Goal: Transaction & Acquisition: Purchase product/service

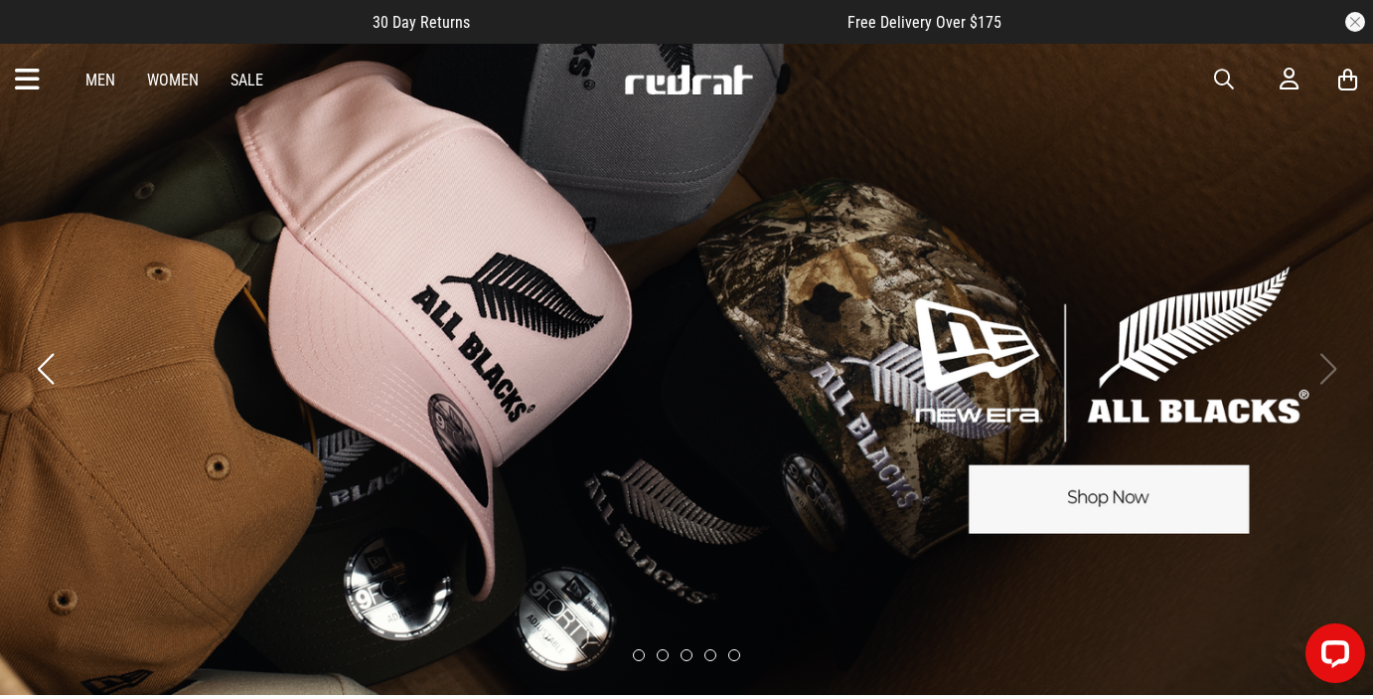
click at [245, 83] on link "Sale" at bounding box center [247, 80] width 33 height 19
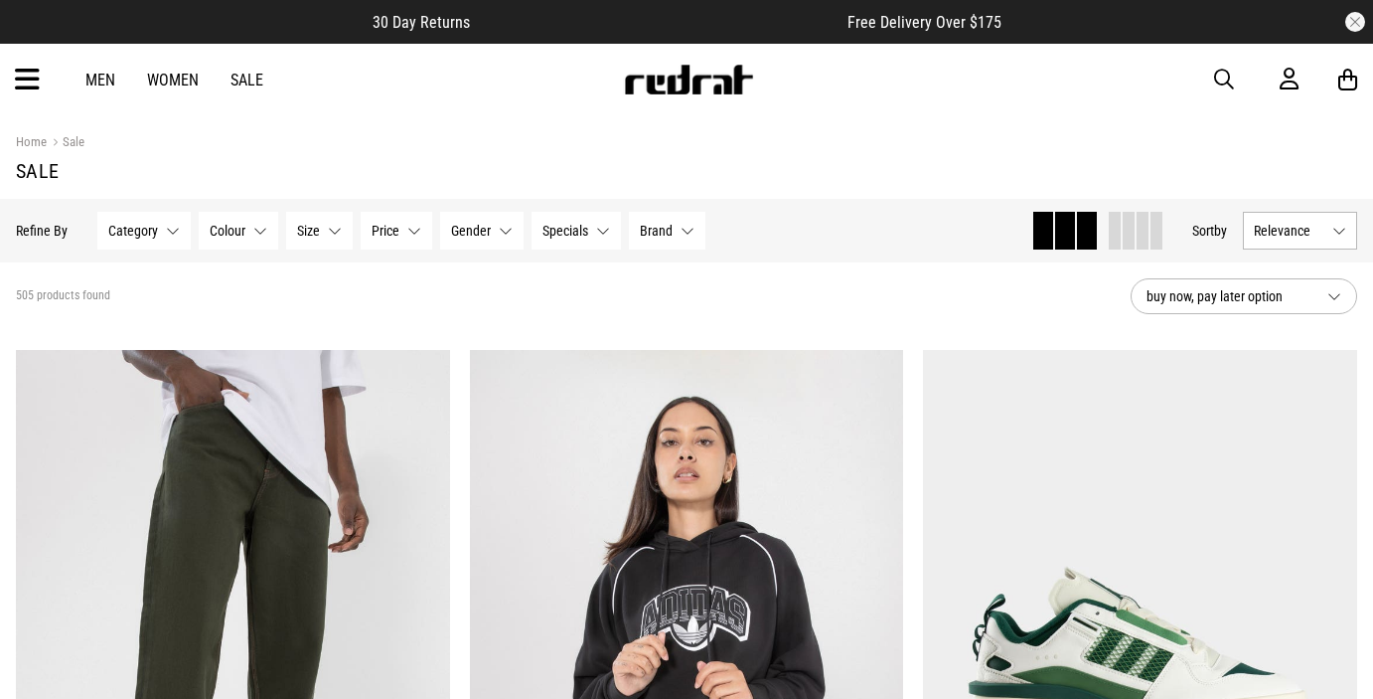
click at [1303, 219] on button "Relevance" at bounding box center [1300, 231] width 114 height 38
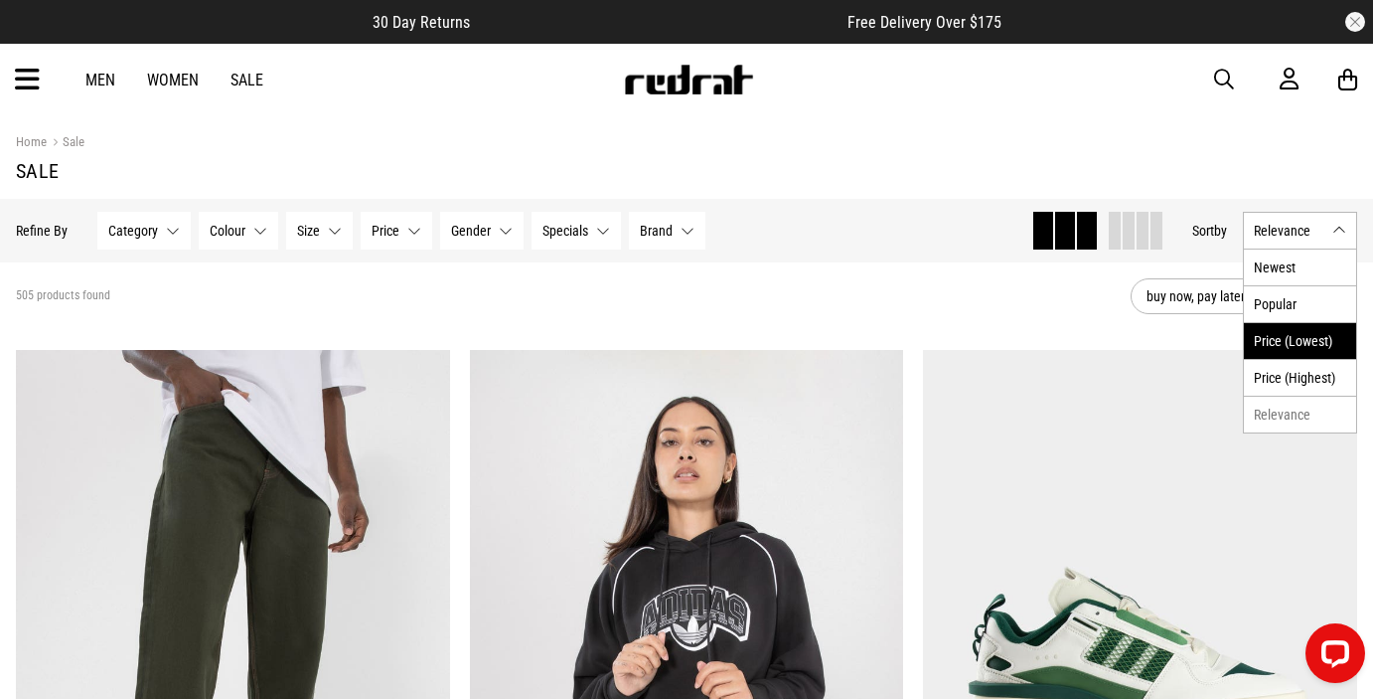
click at [1272, 343] on li "Price (Lowest)" at bounding box center [1300, 340] width 112 height 37
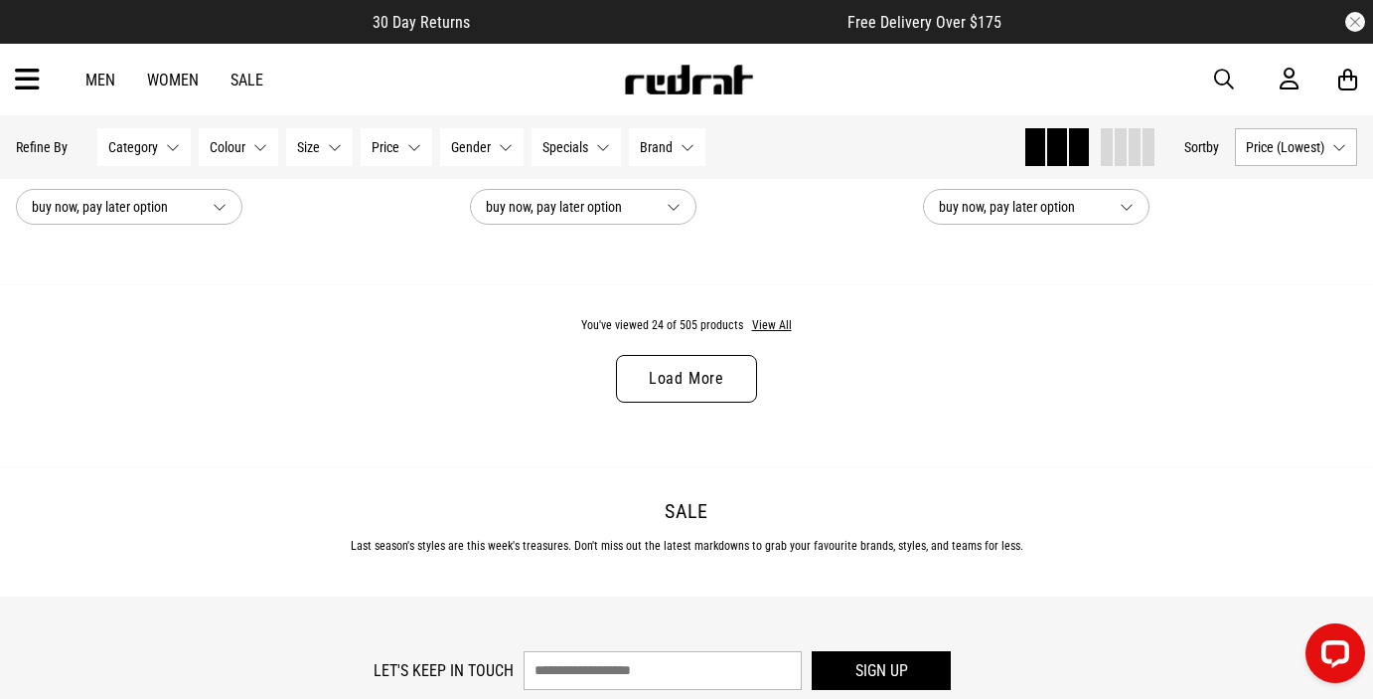
scroll to position [6134, 0]
click at [700, 382] on link "Load More" at bounding box center [686, 377] width 141 height 48
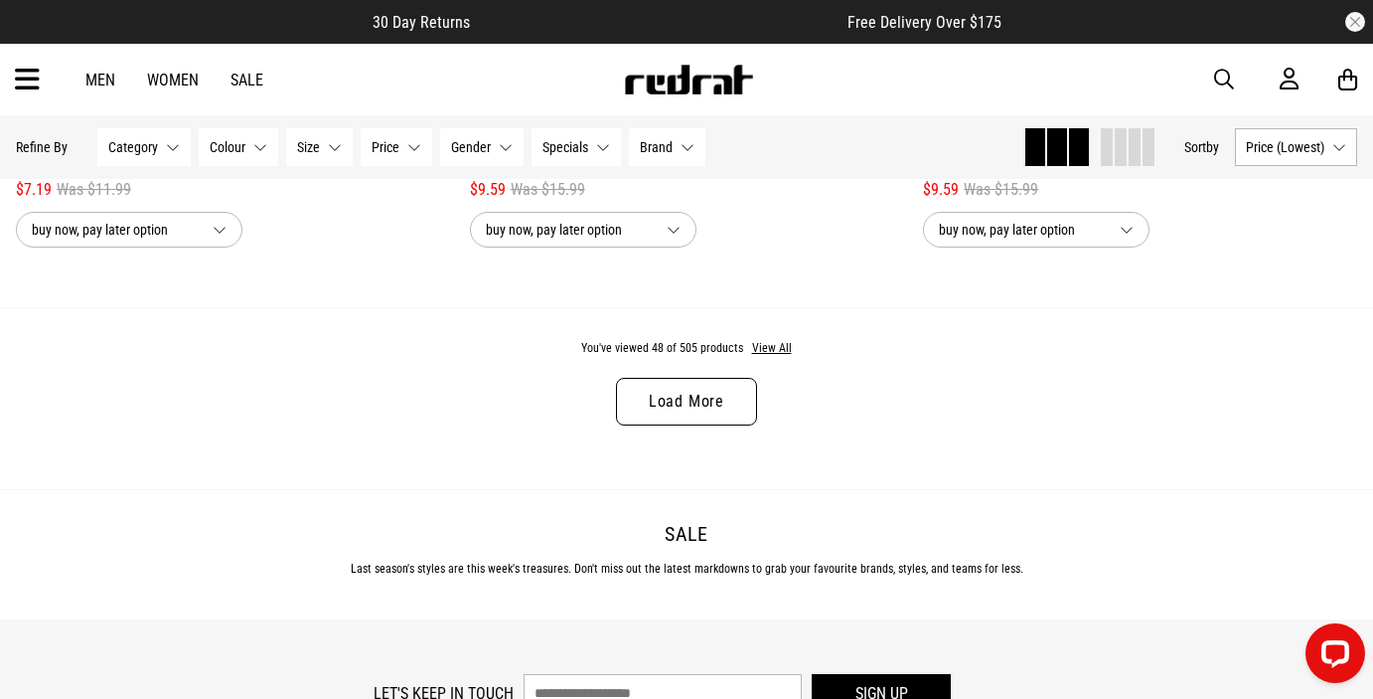
scroll to position [11648, 0]
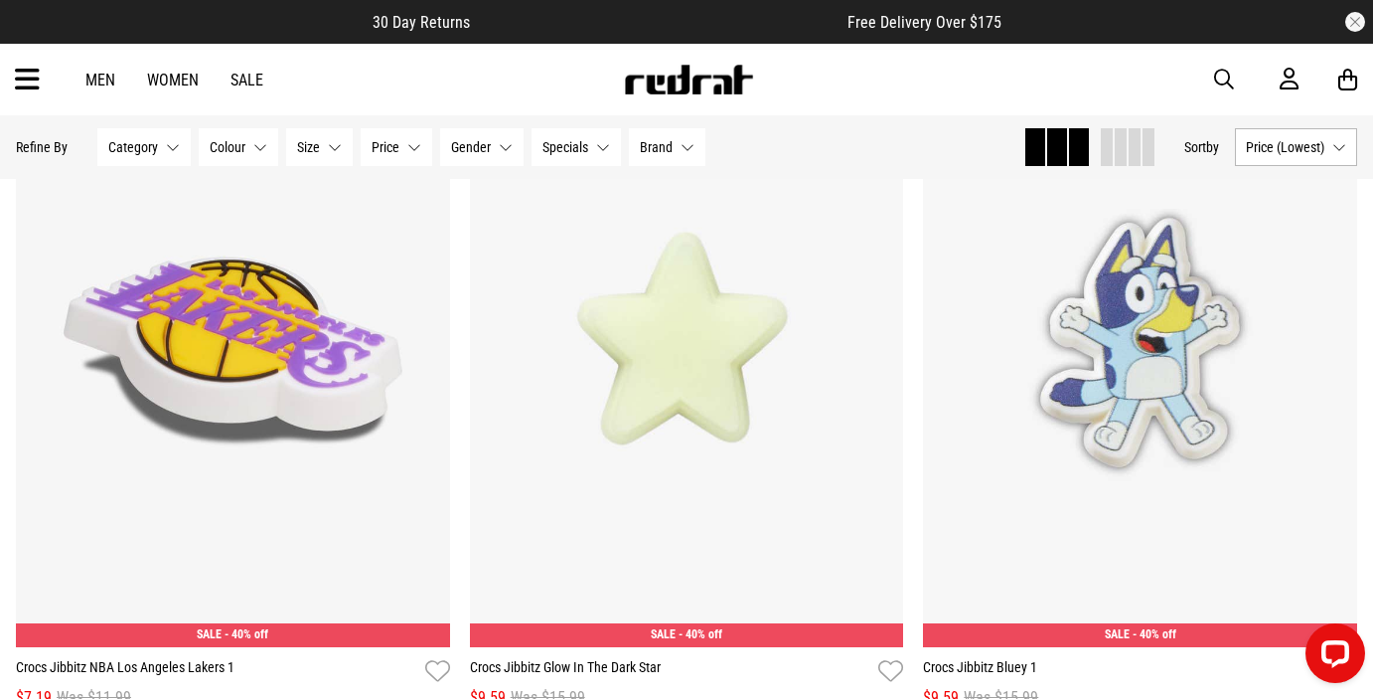
click at [471, 150] on span "Gender" at bounding box center [471, 147] width 40 height 16
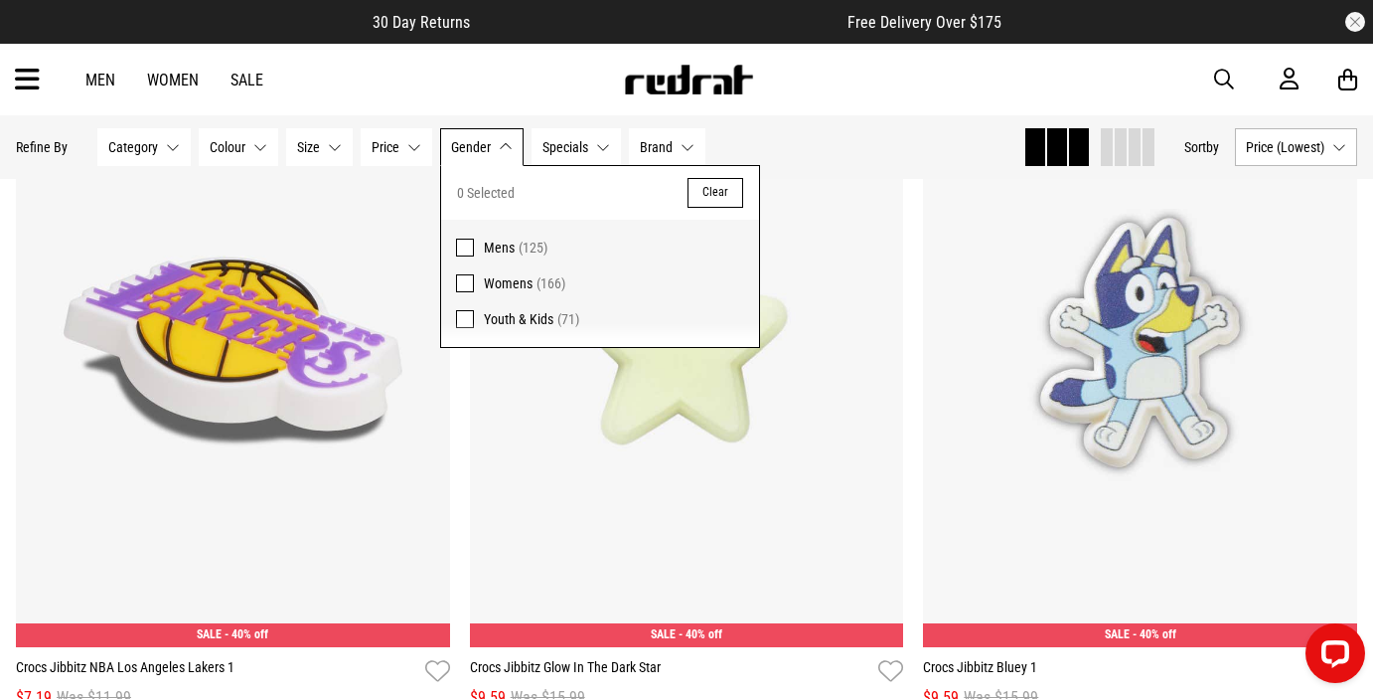
click at [464, 250] on span at bounding box center [465, 247] width 18 height 18
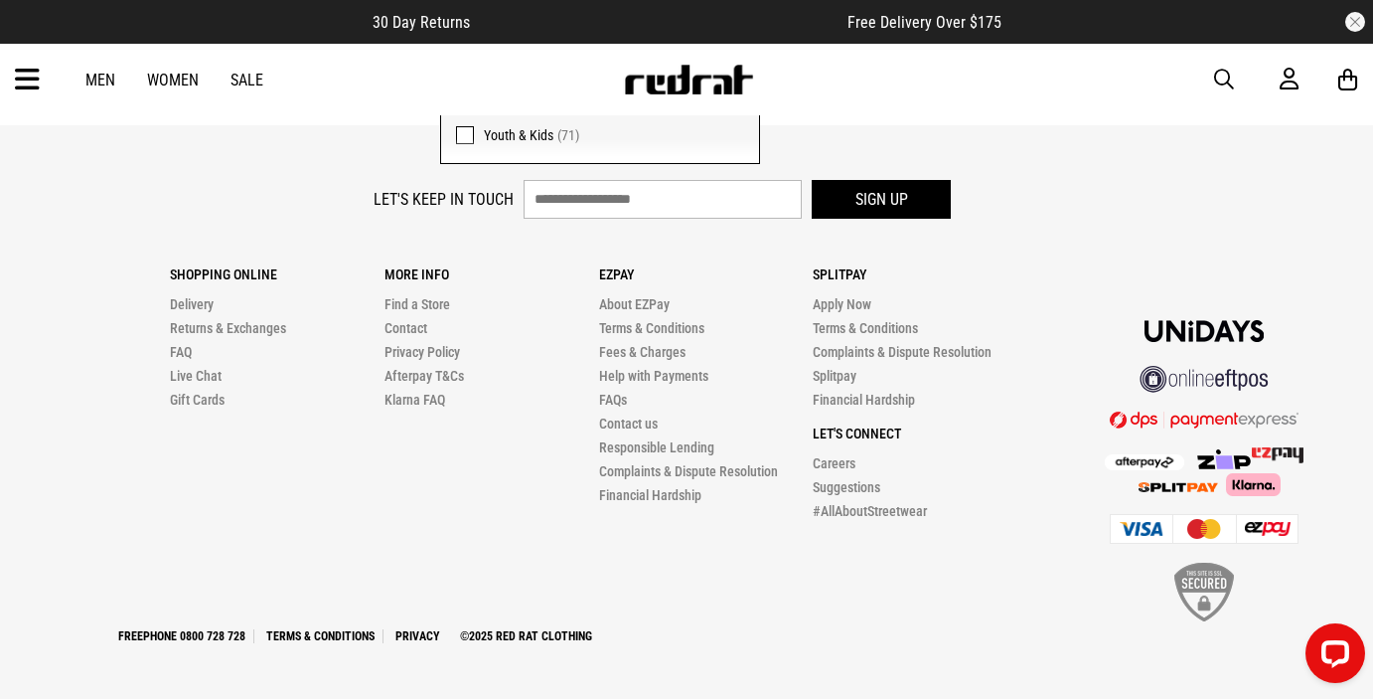
click at [1149, 244] on div at bounding box center [1177, 427] width 299 height 396
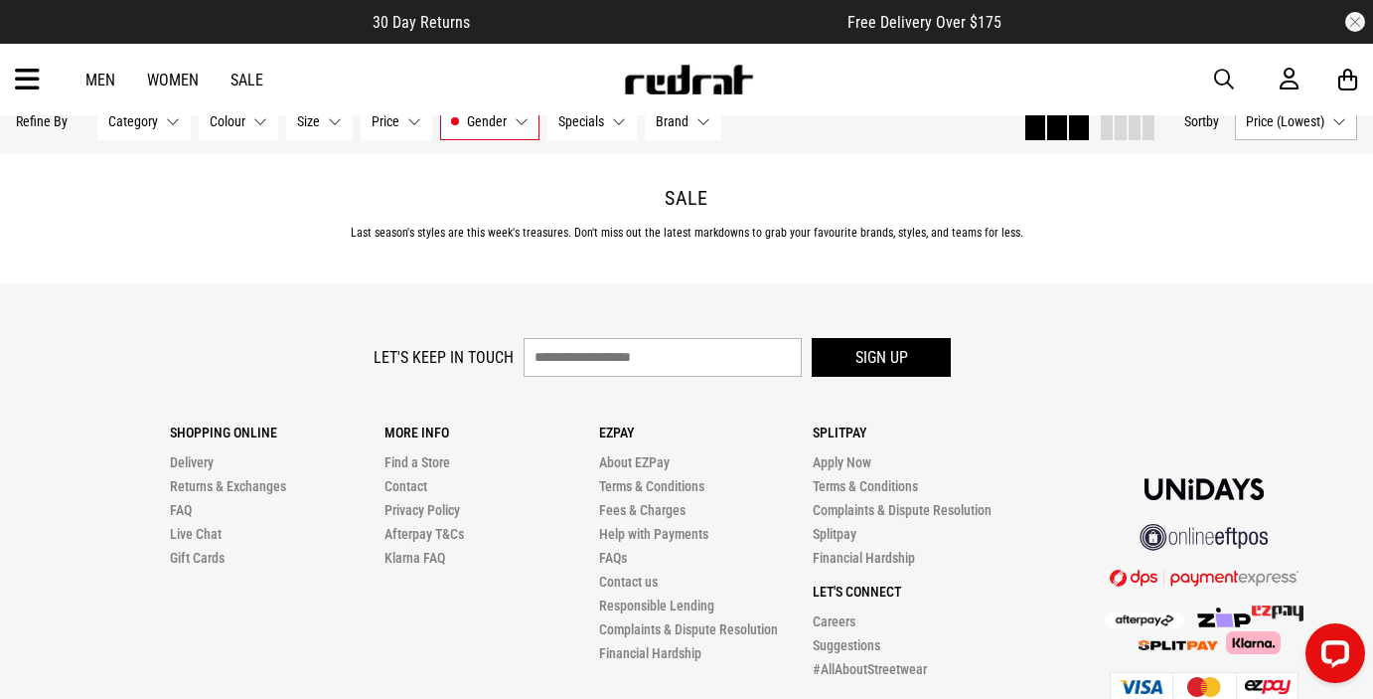
scroll to position [6192, 0]
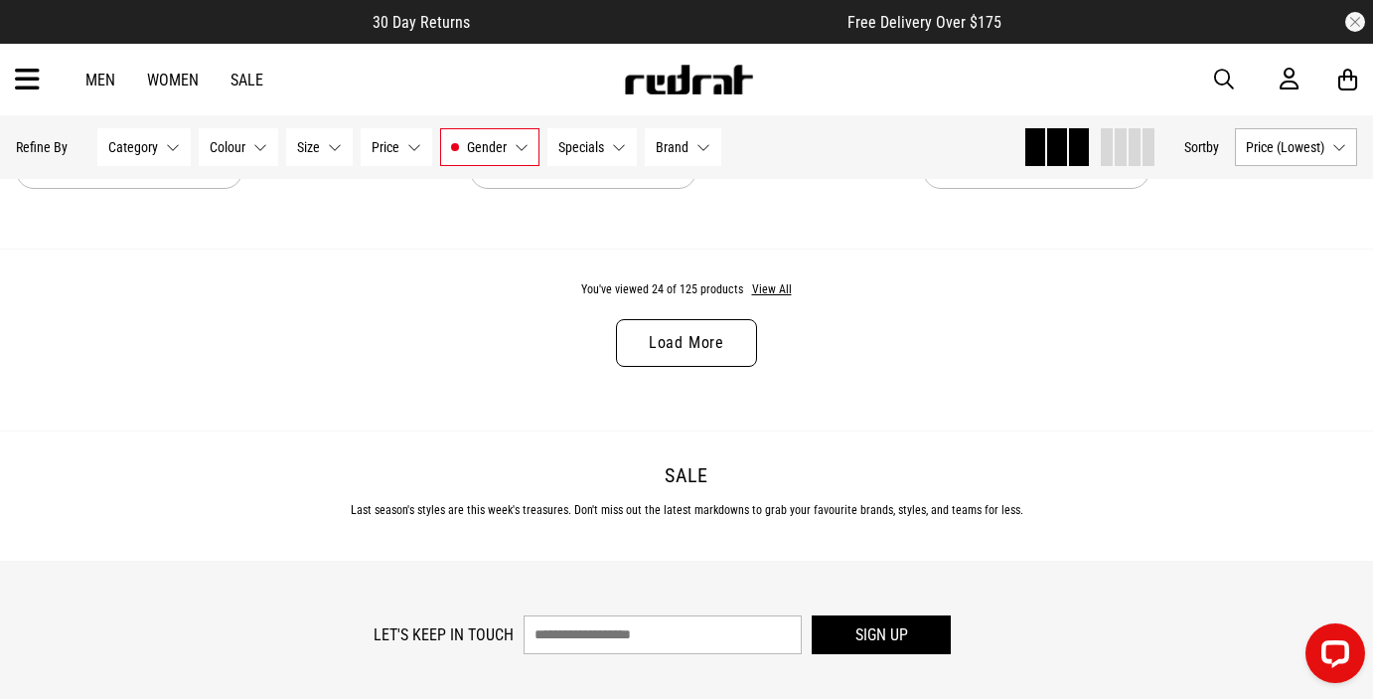
click at [698, 345] on link "Load More" at bounding box center [686, 343] width 141 height 48
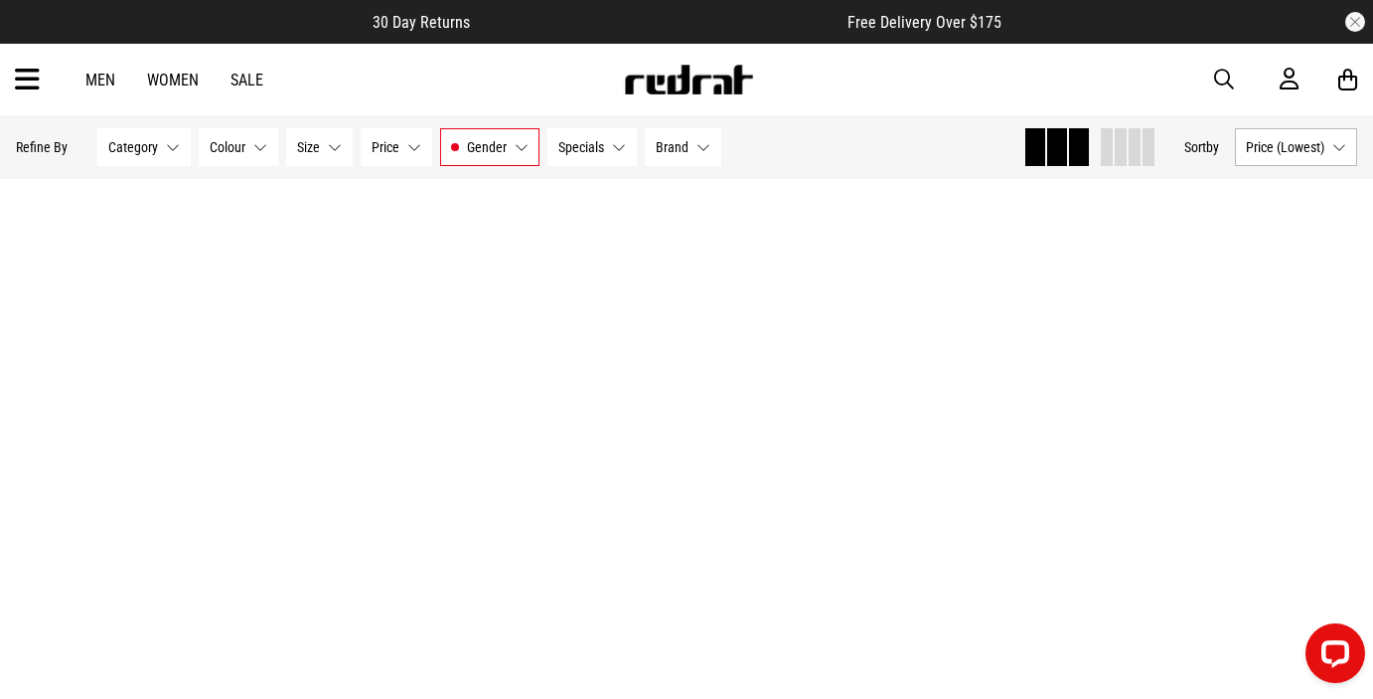
scroll to position [8436, 0]
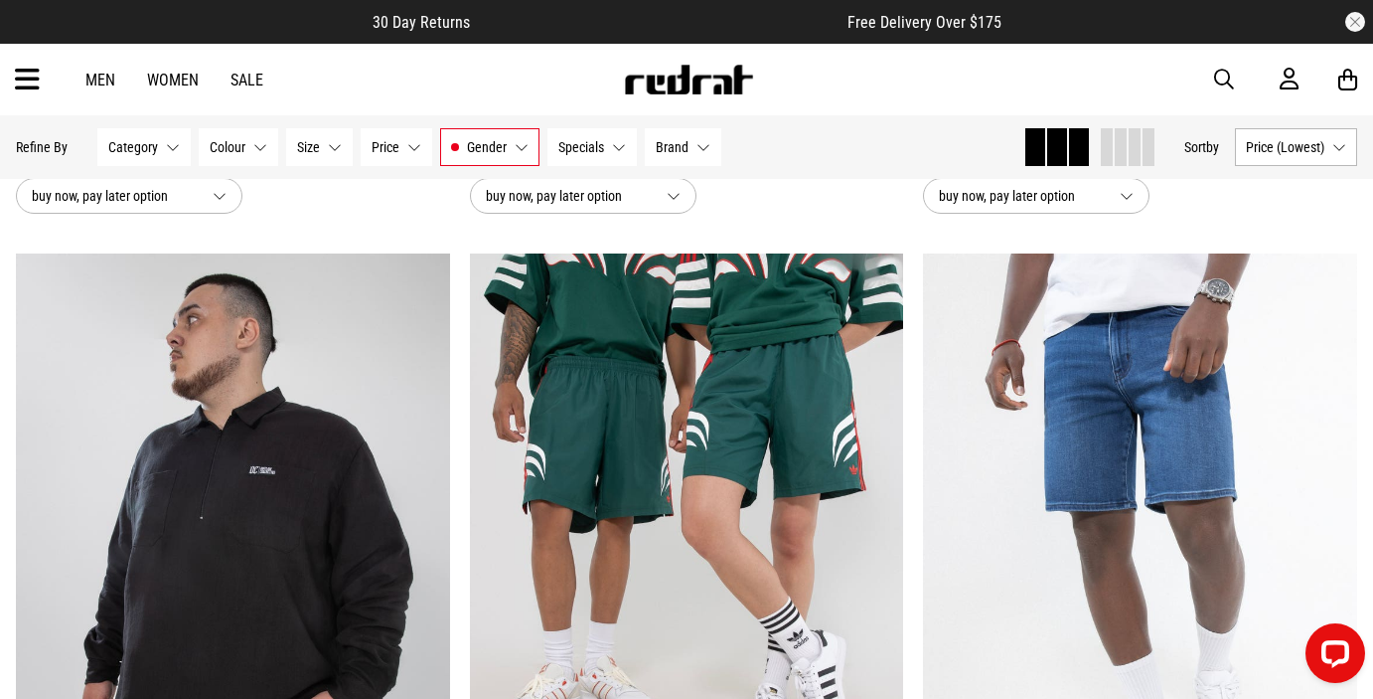
click at [71, 76] on div "Men Women Sale" at bounding box center [175, 80] width 210 height 19
click at [97, 81] on link "Men" at bounding box center [100, 80] width 30 height 19
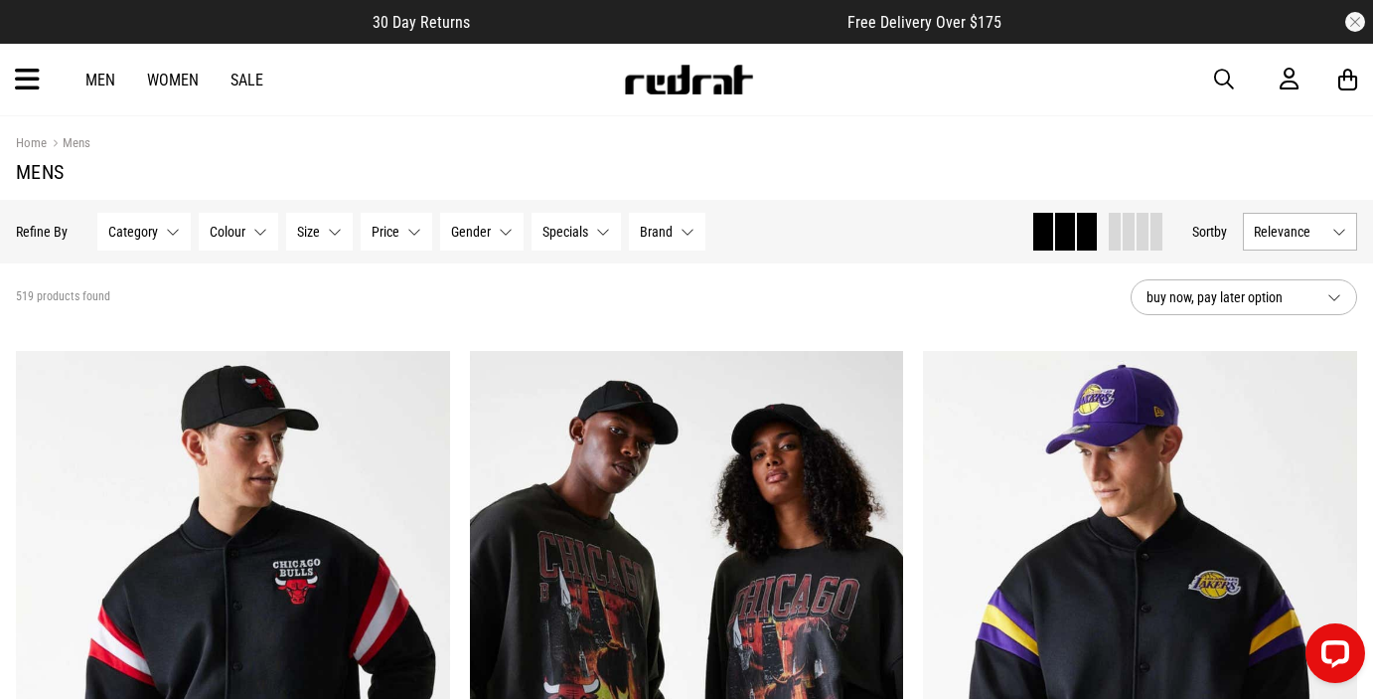
click at [1224, 83] on span "button" at bounding box center [1224, 80] width 20 height 24
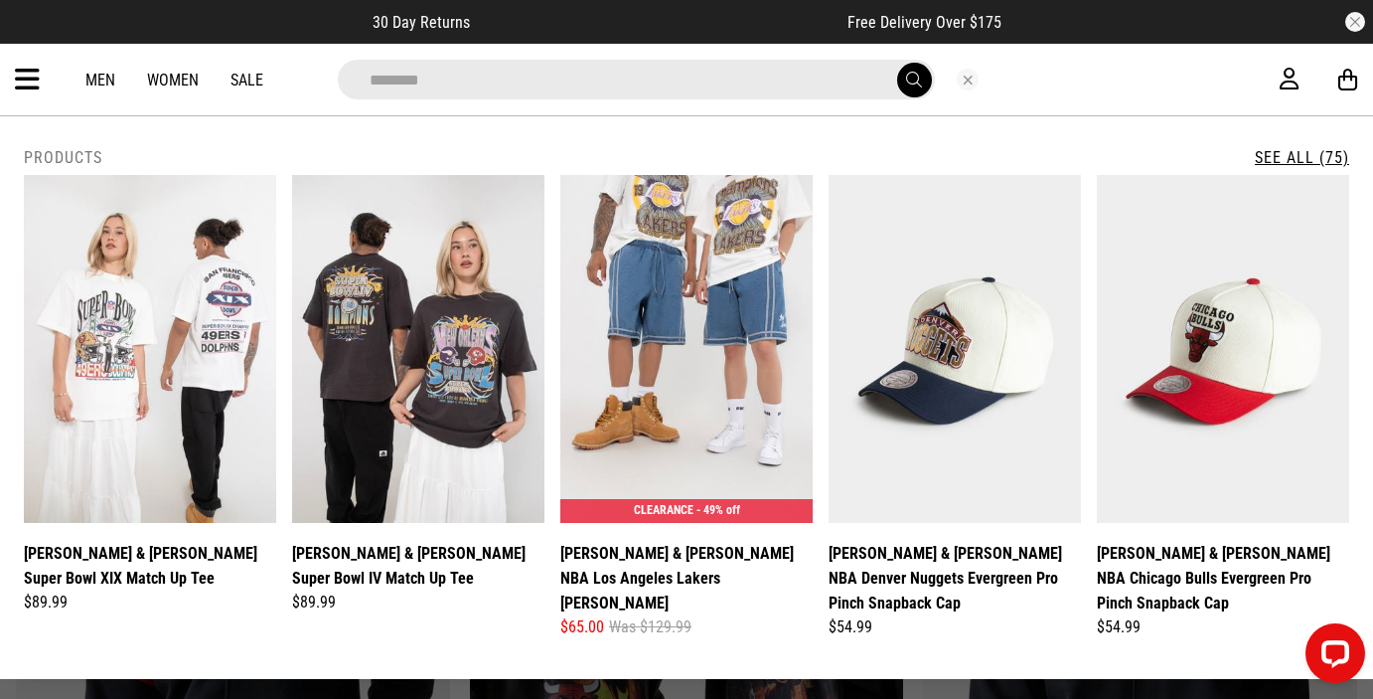
type input "**********"
click at [920, 78] on span "submit" at bounding box center [914, 80] width 16 height 19
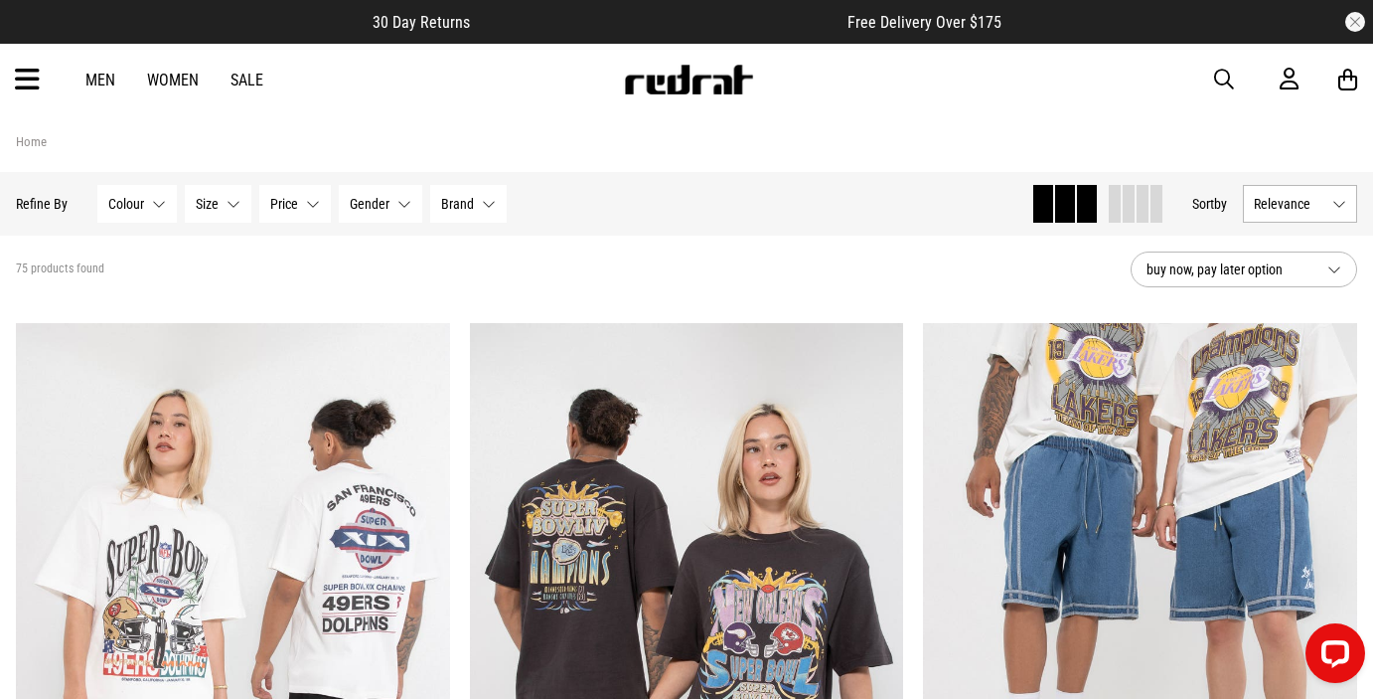
click at [1294, 208] on span "Relevance" at bounding box center [1289, 204] width 71 height 16
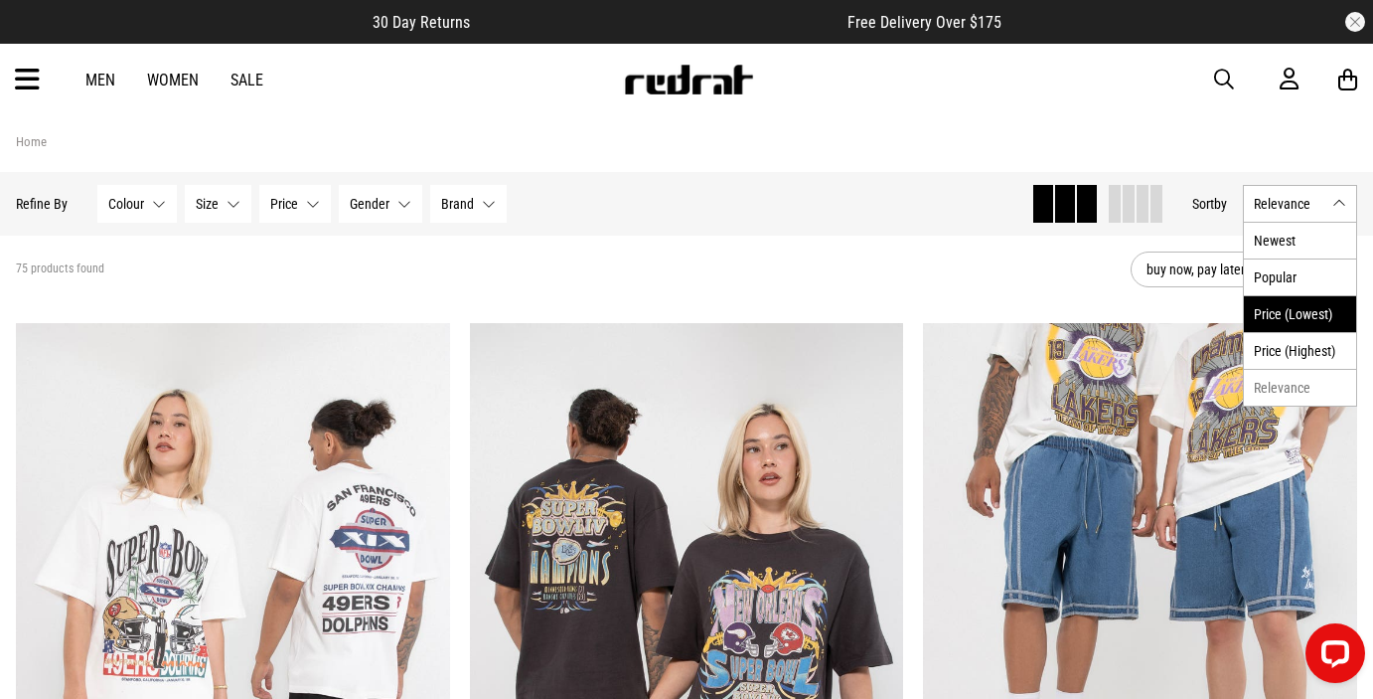
click at [1268, 319] on li "Price (Lowest)" at bounding box center [1300, 313] width 112 height 37
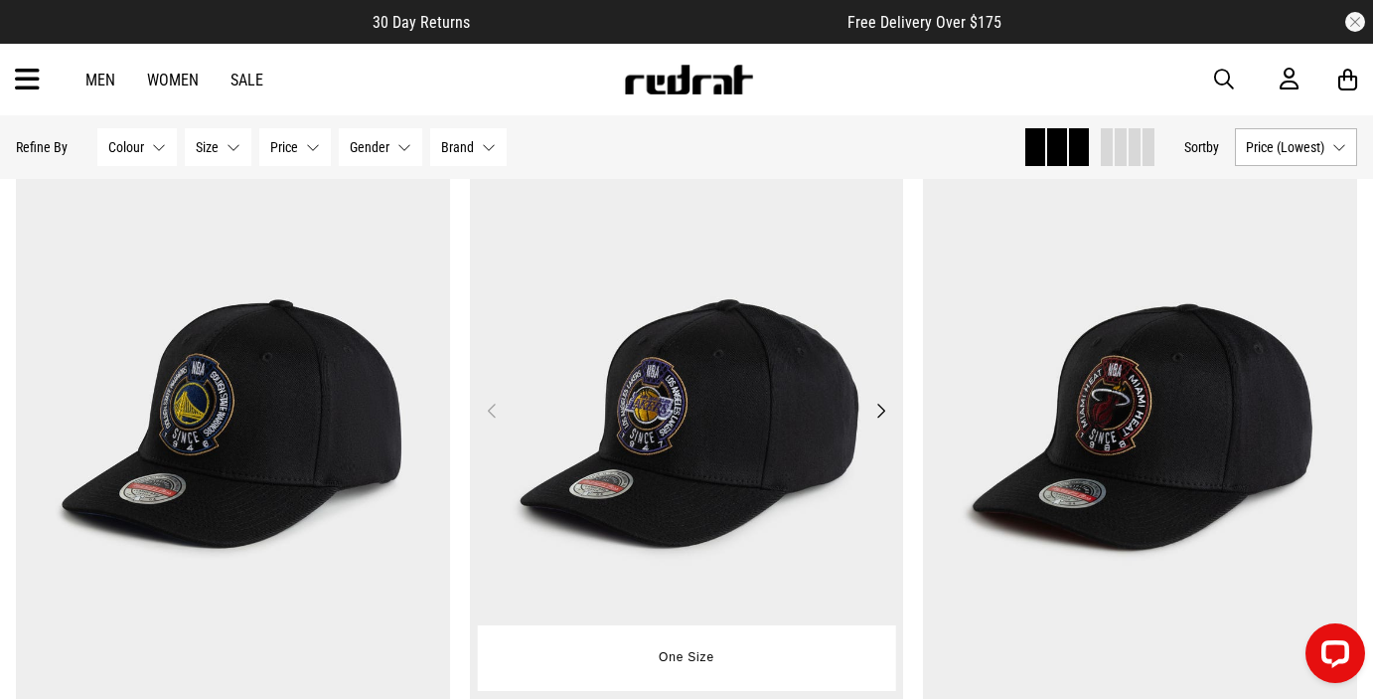
scroll to position [4008, 0]
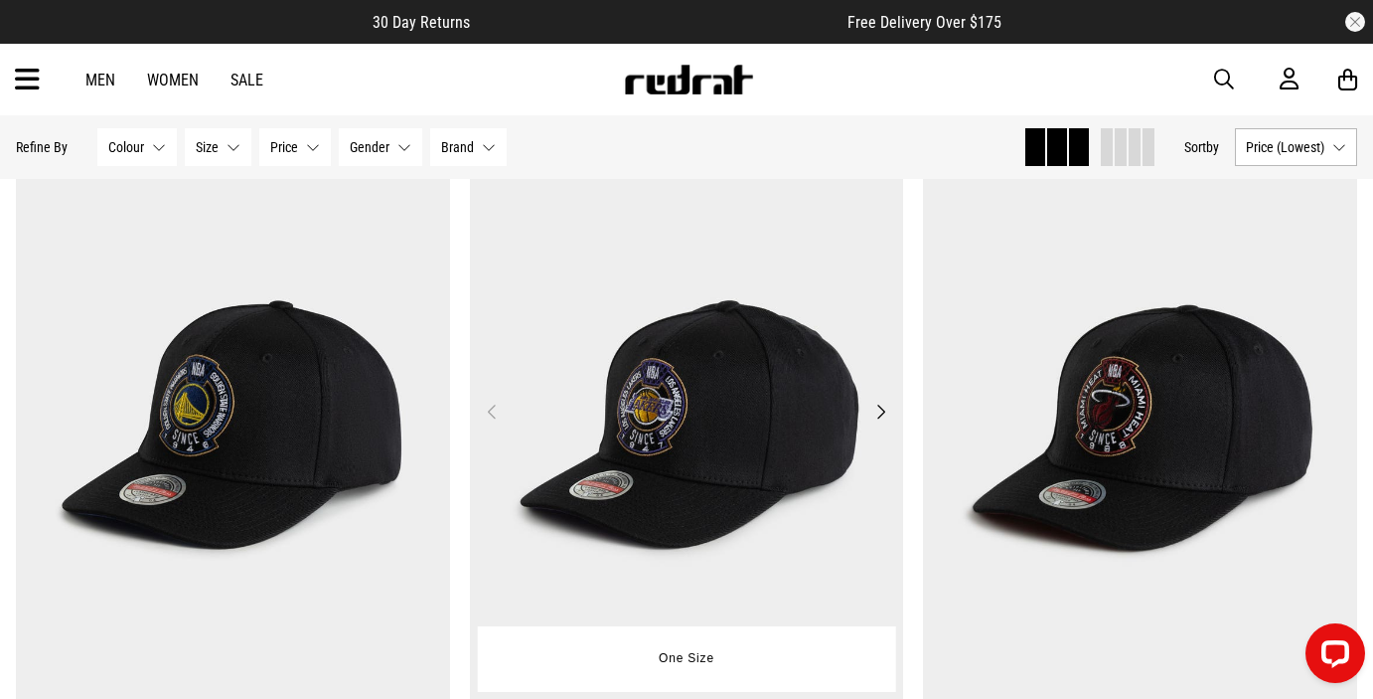
click at [788, 408] on img at bounding box center [687, 423] width 434 height 608
